Goal: Task Accomplishment & Management: Manage account settings

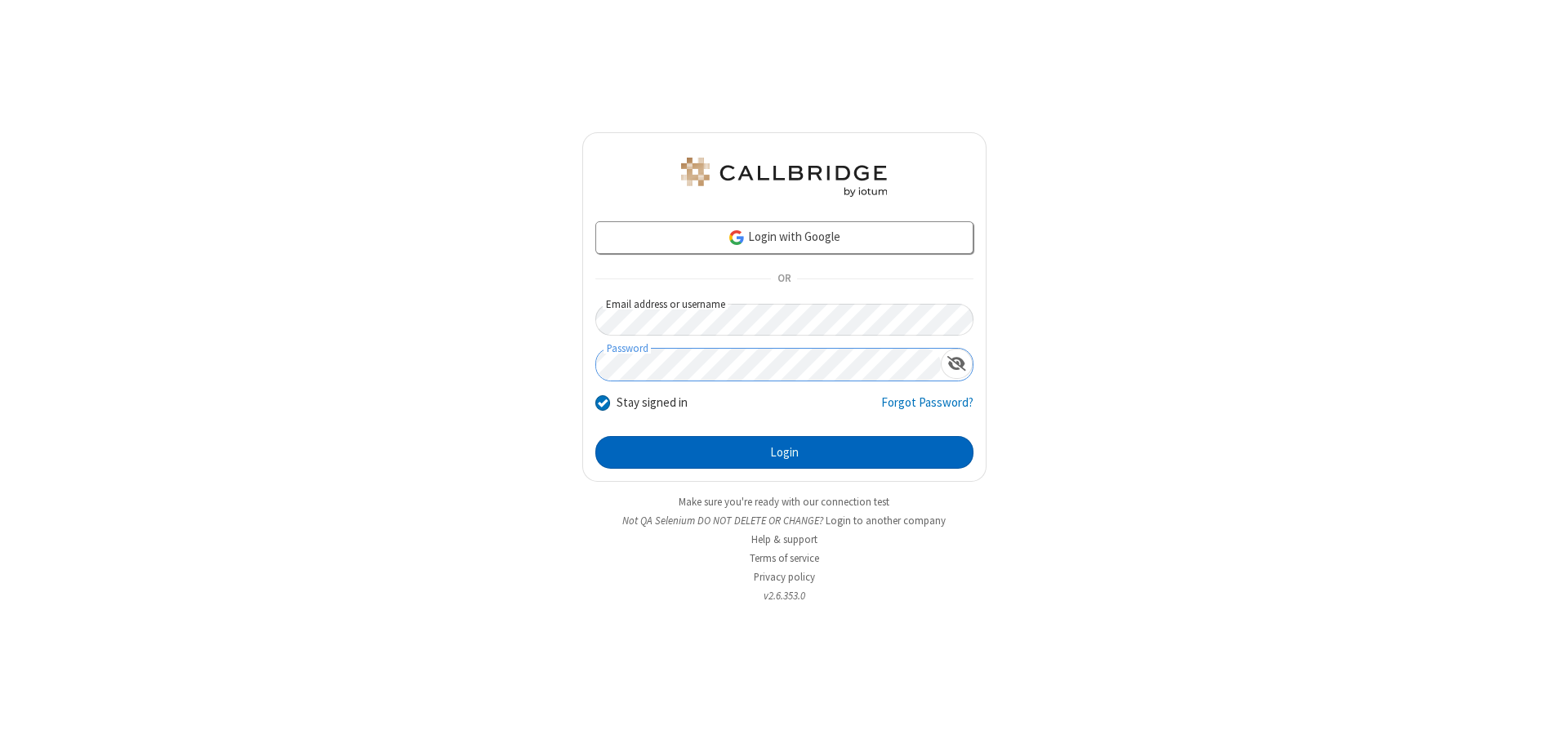
click at [784, 453] on button "Login" at bounding box center [784, 452] width 378 height 32
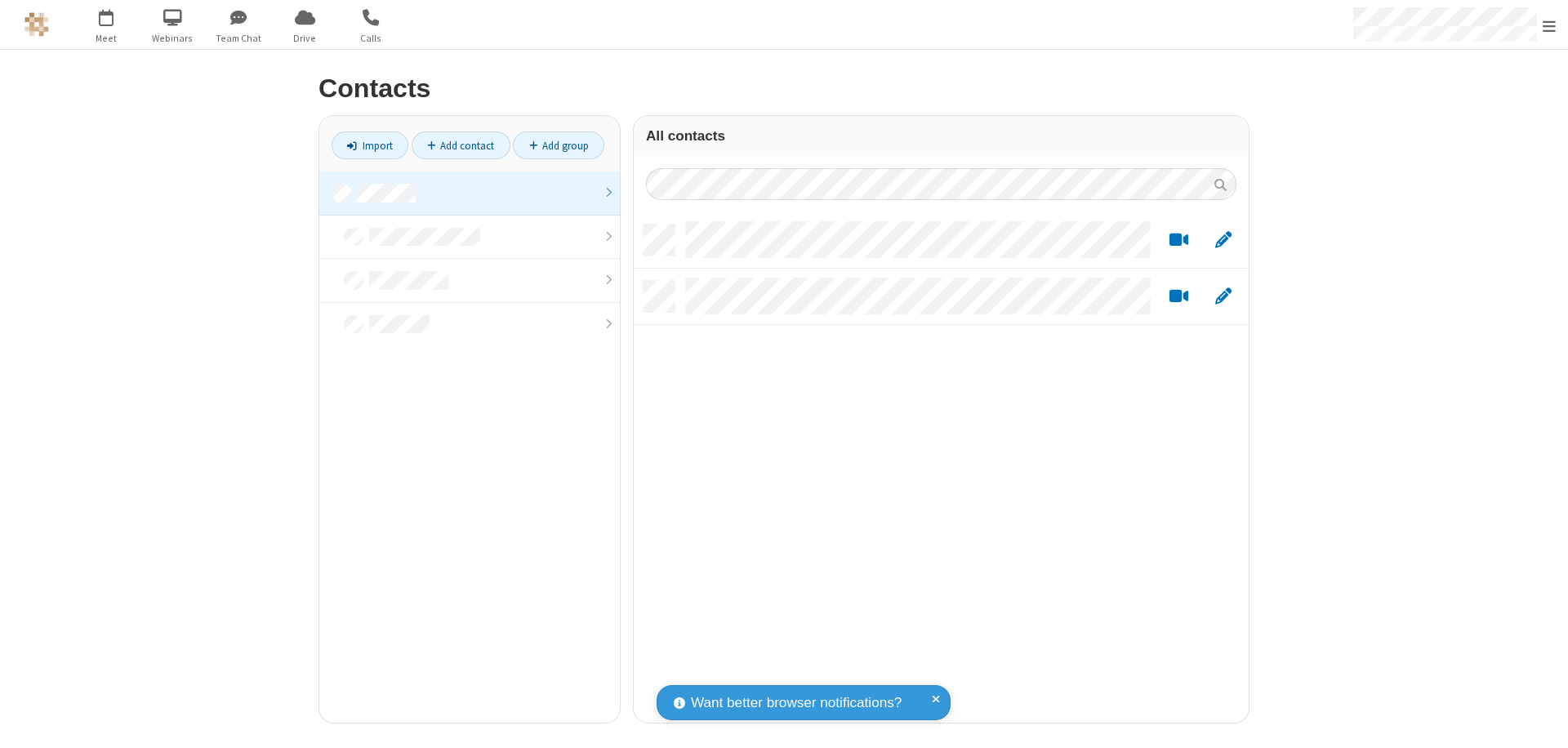
scroll to position [498, 603]
click at [469, 193] on link at bounding box center [469, 194] width 301 height 45
click at [460, 146] on link "Add contact" at bounding box center [461, 146] width 98 height 28
